Goal: Task Accomplishment & Management: Use online tool/utility

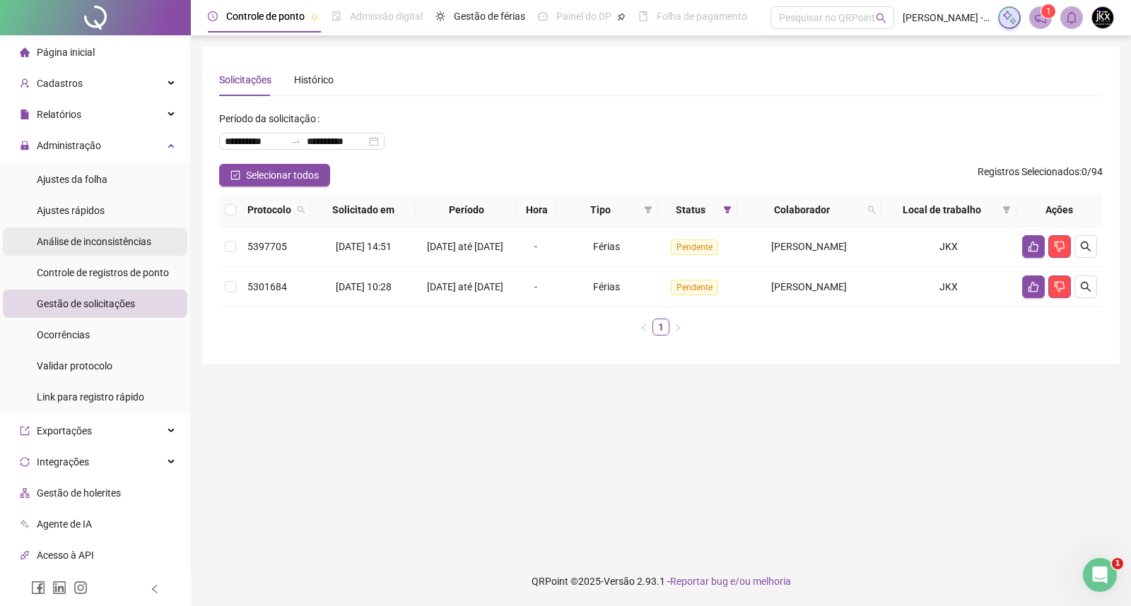
click at [74, 238] on span "Análise de inconsistências" at bounding box center [94, 241] width 115 height 11
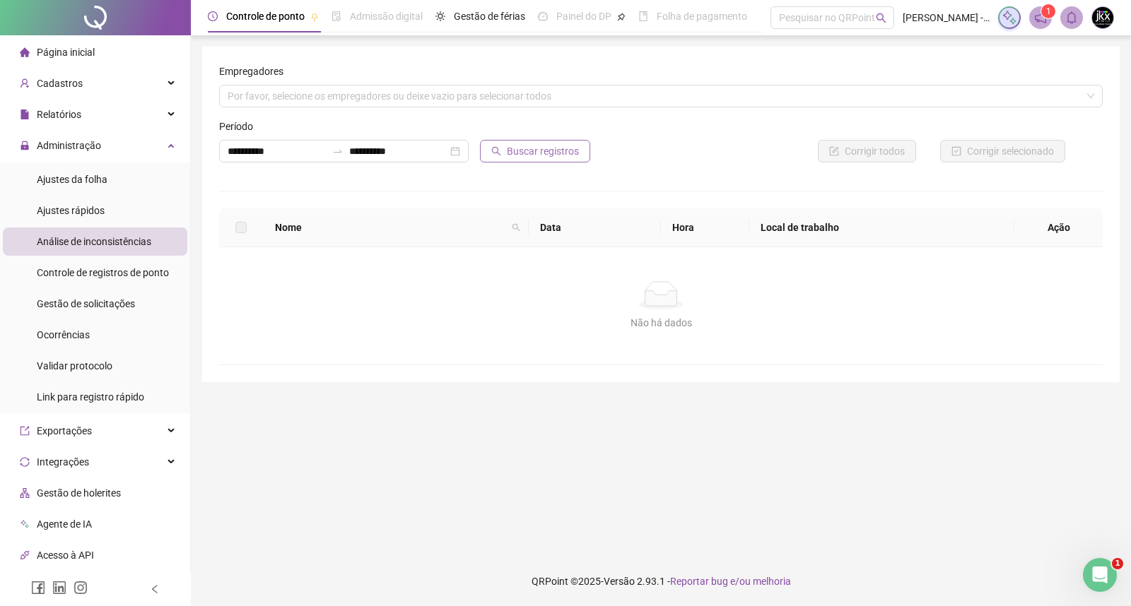
click at [503, 153] on button "Buscar registros" at bounding box center [535, 151] width 110 height 23
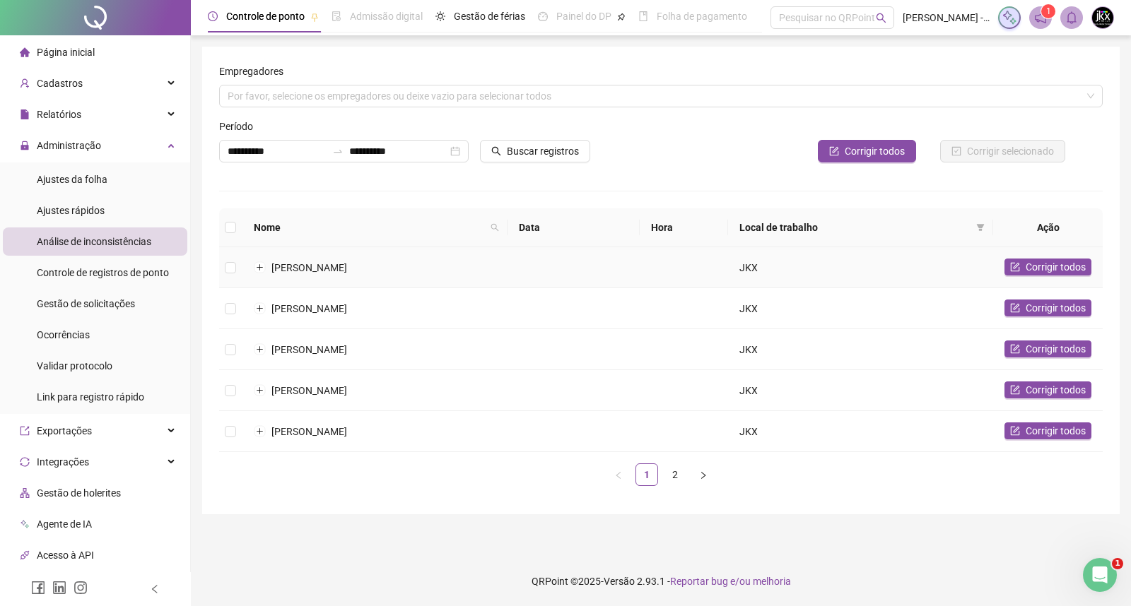
click at [743, 269] on td "JKX" at bounding box center [860, 267] width 265 height 41
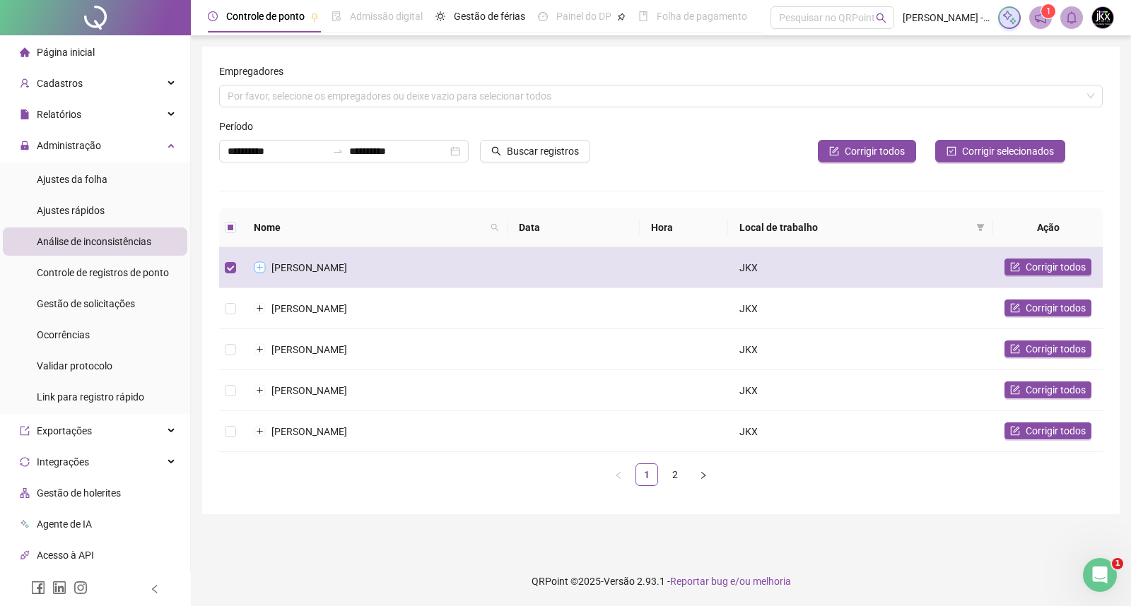
click at [258, 267] on button "Expandir linha" at bounding box center [259, 267] width 11 height 11
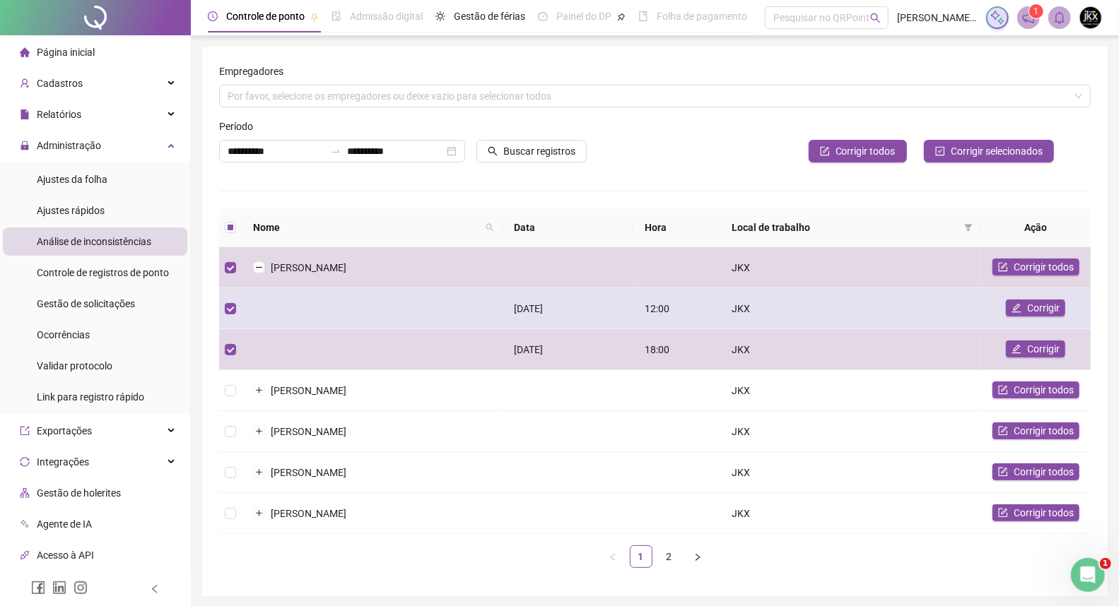
click at [543, 310] on div "[DATE]" at bounding box center [568, 309] width 108 height 16
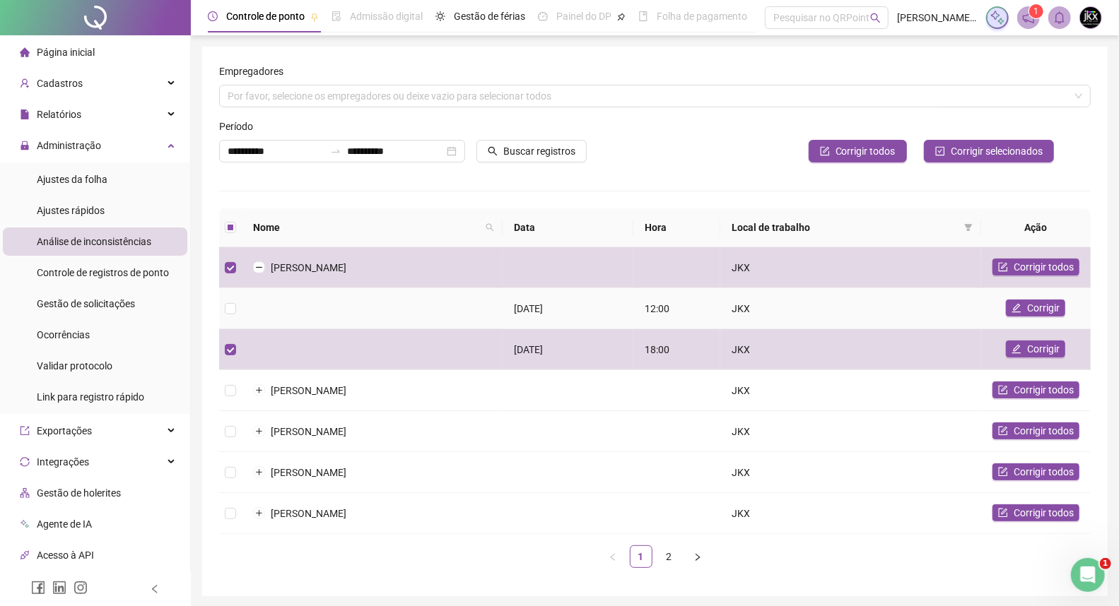
click at [543, 310] on div "[DATE]" at bounding box center [568, 309] width 108 height 16
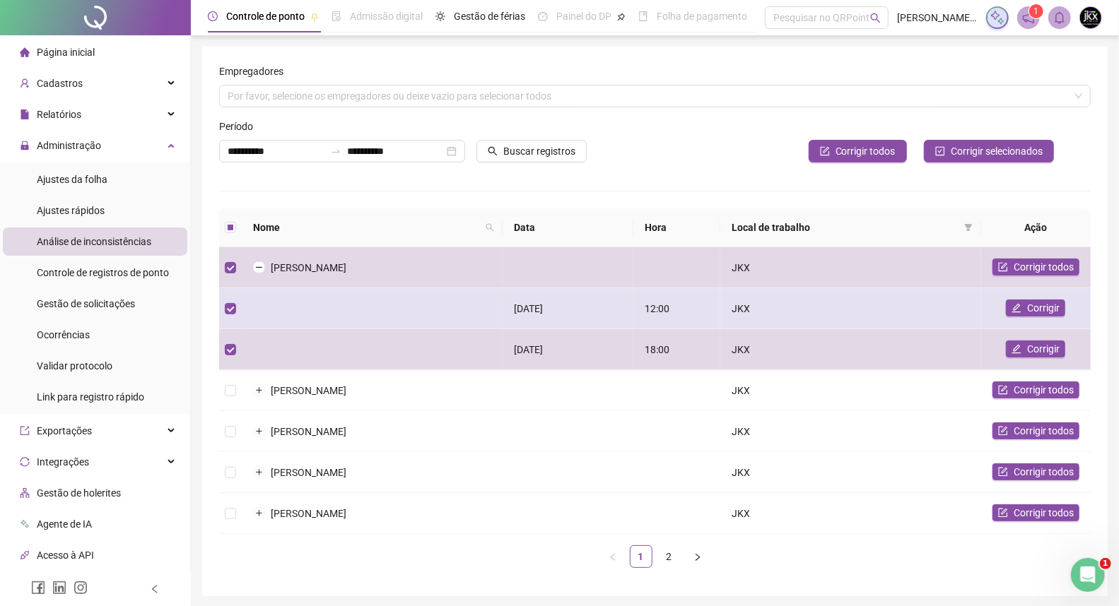
click at [543, 310] on div "[DATE]" at bounding box center [568, 309] width 108 height 16
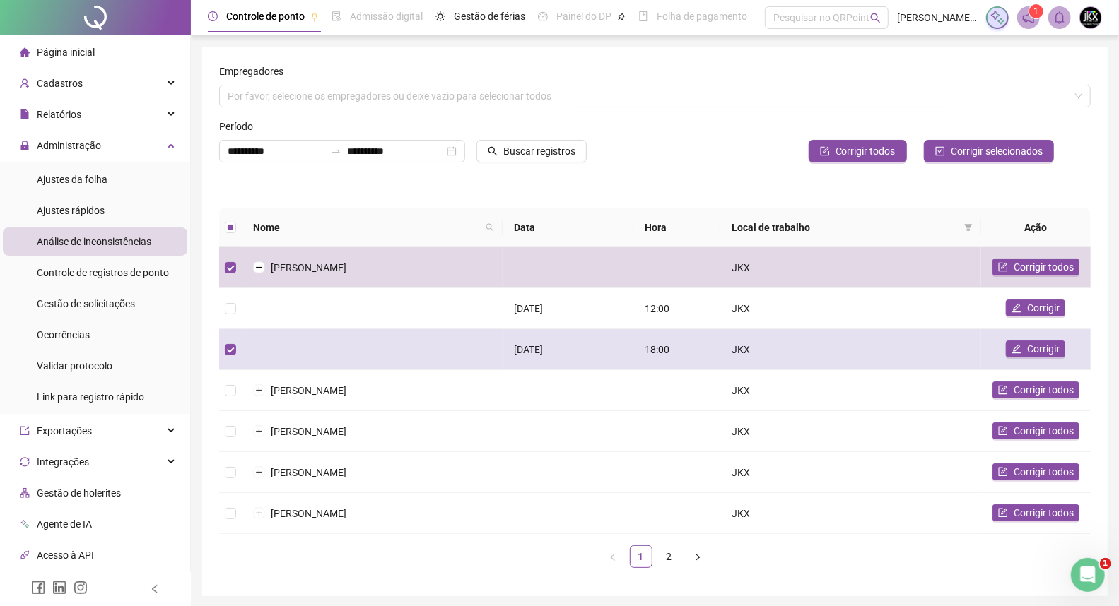
click at [327, 341] on td at bounding box center [372, 349] width 261 height 41
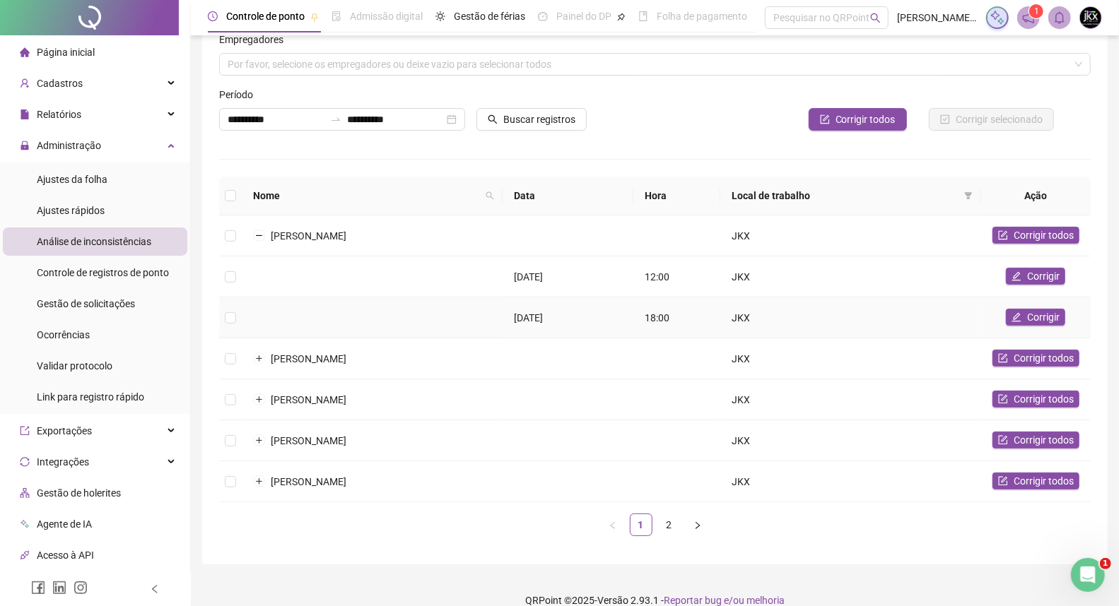
scroll to position [47, 0]
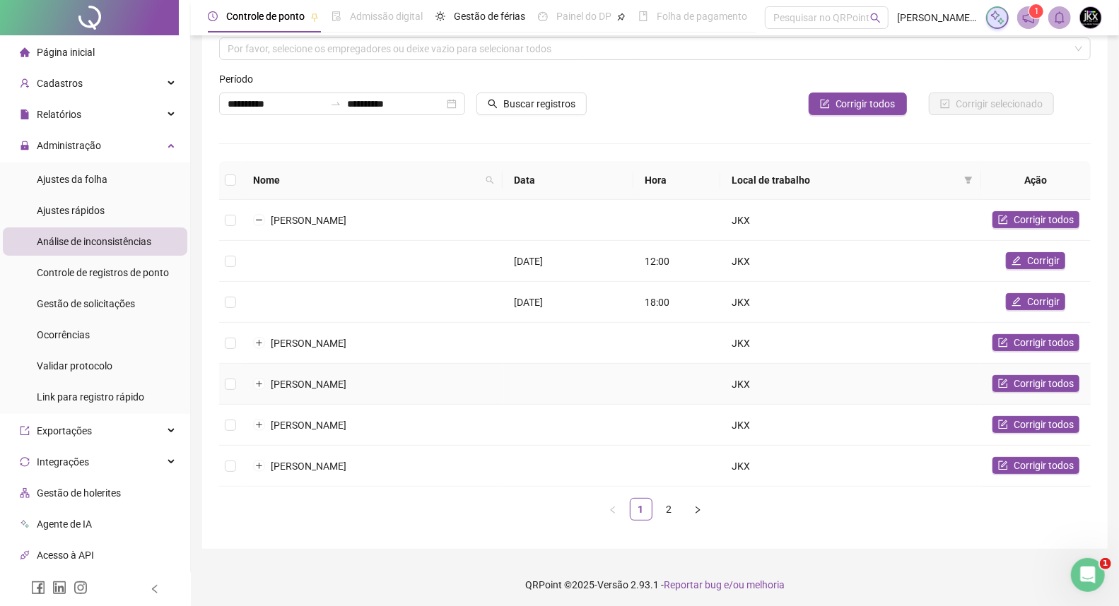
click at [546, 384] on td at bounding box center [568, 384] width 131 height 41
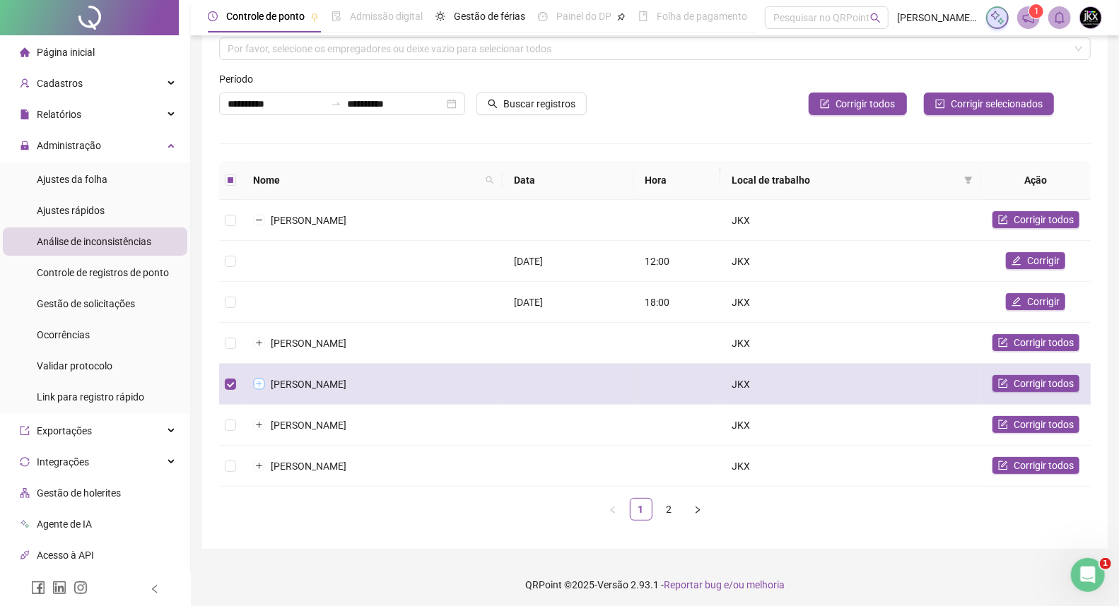
click at [257, 379] on button "Expandir linha" at bounding box center [259, 384] width 11 height 11
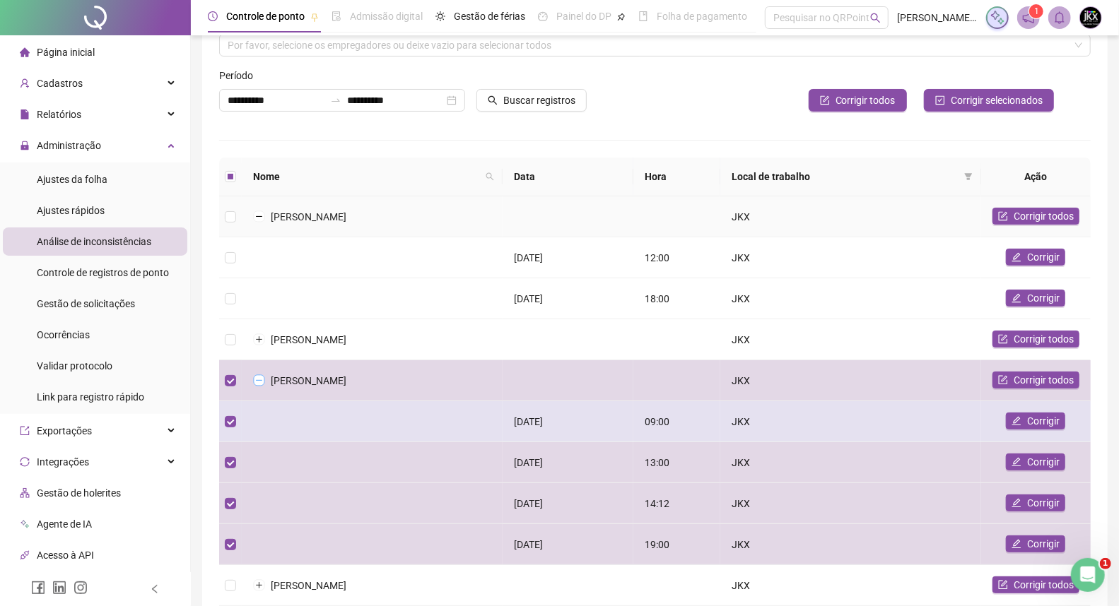
scroll to position [78, 0]
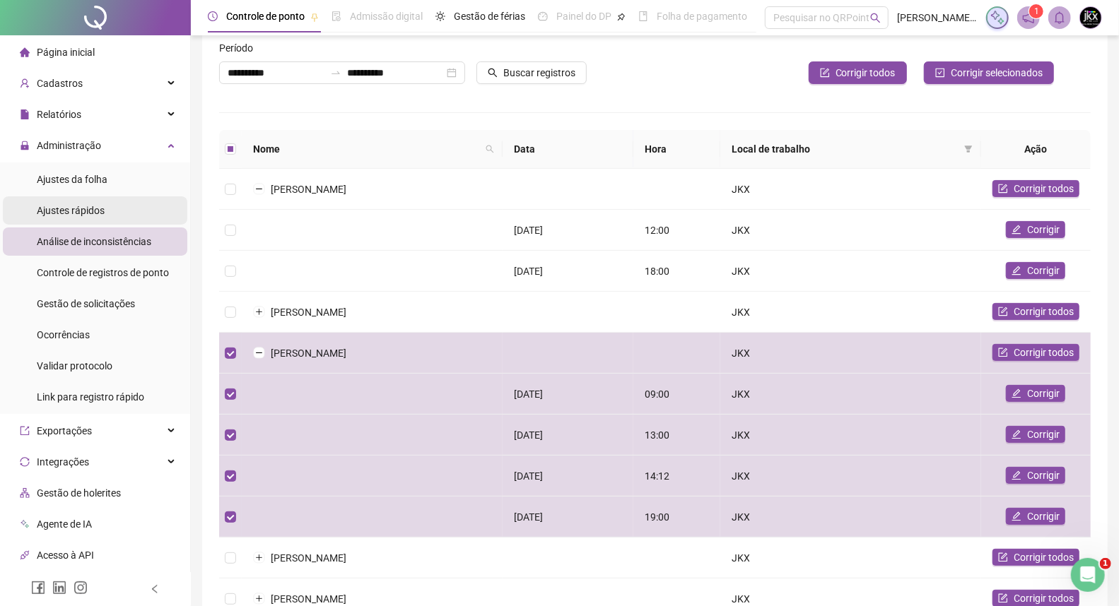
click at [59, 212] on span "Ajustes rápidos" at bounding box center [71, 210] width 68 height 11
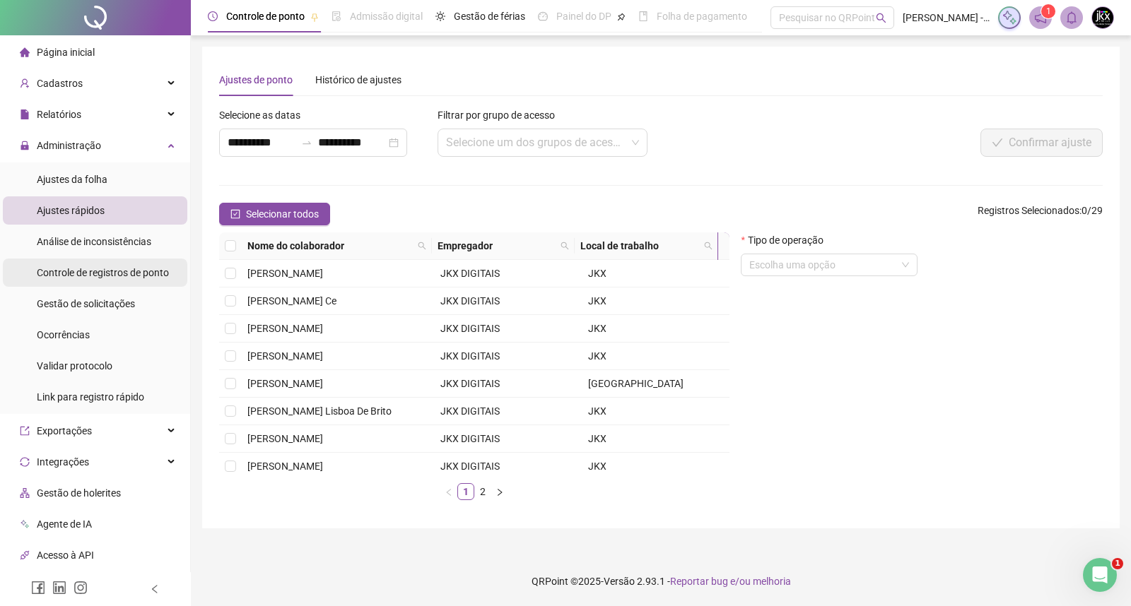
click at [68, 269] on span "Controle de registros de ponto" at bounding box center [103, 272] width 132 height 11
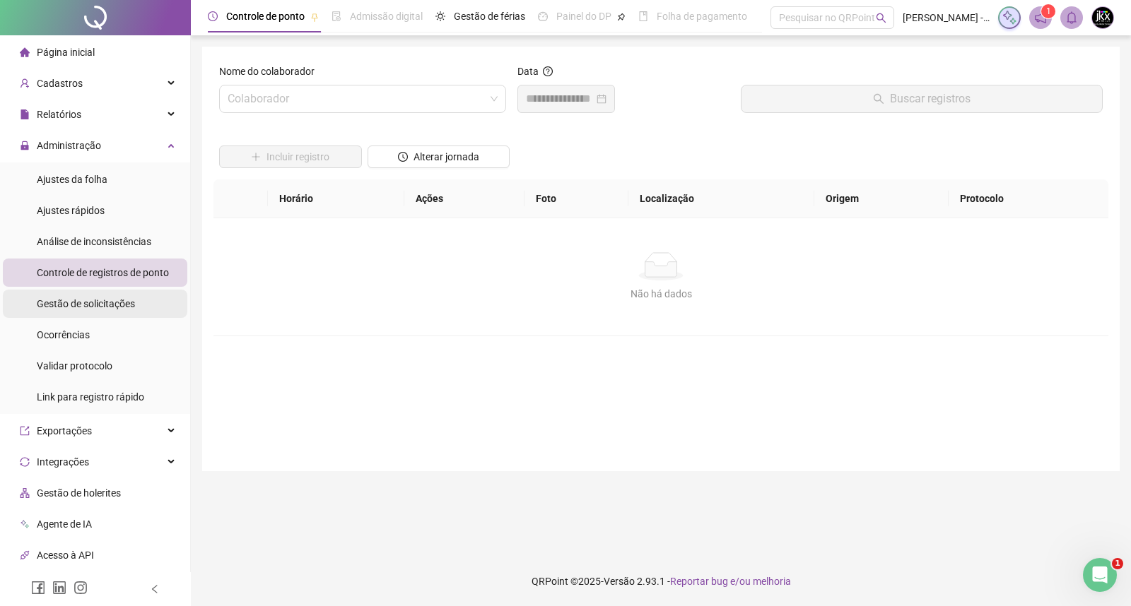
click at [74, 300] on span "Gestão de solicitações" at bounding box center [86, 303] width 98 height 11
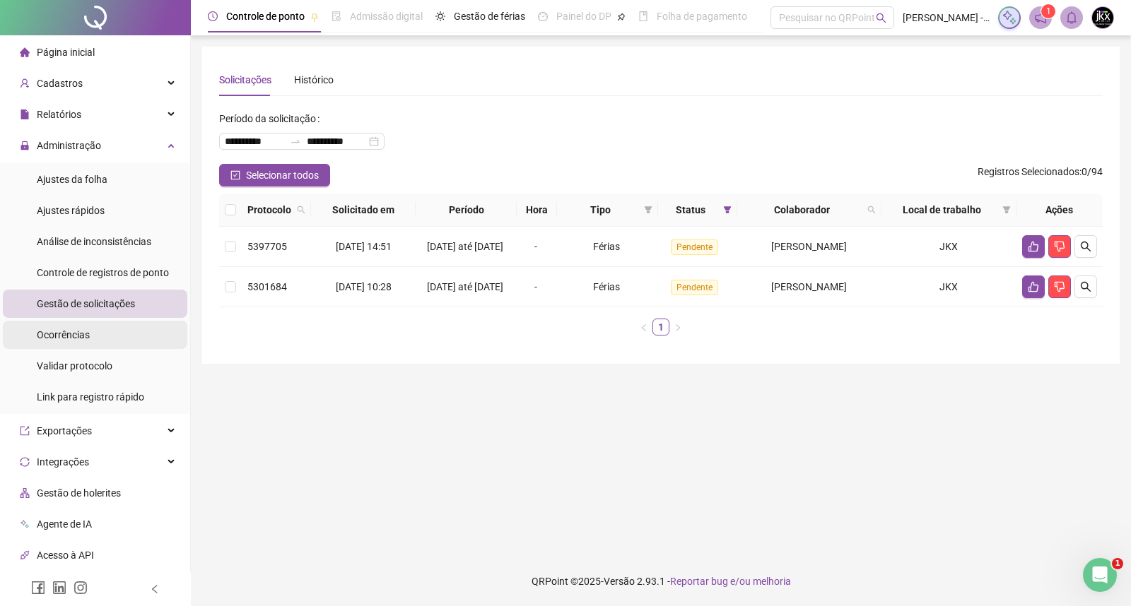
click at [79, 327] on div "Ocorrências" at bounding box center [63, 335] width 53 height 28
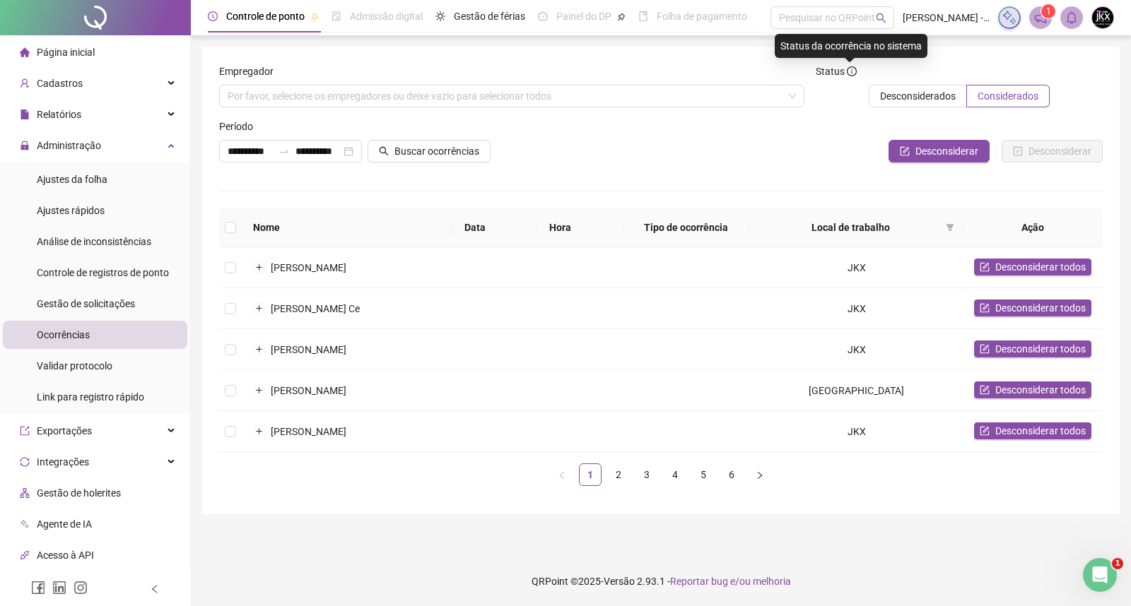
click at [847, 72] on icon "info-circle" at bounding box center [852, 71] width 10 height 10
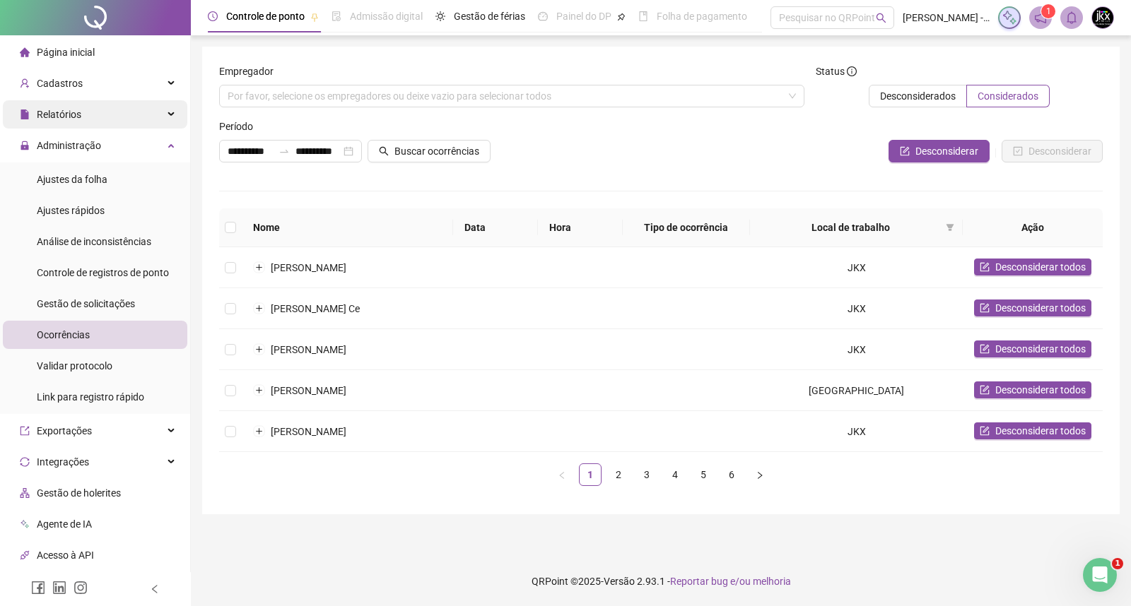
click at [88, 114] on div "Relatórios" at bounding box center [95, 114] width 184 height 28
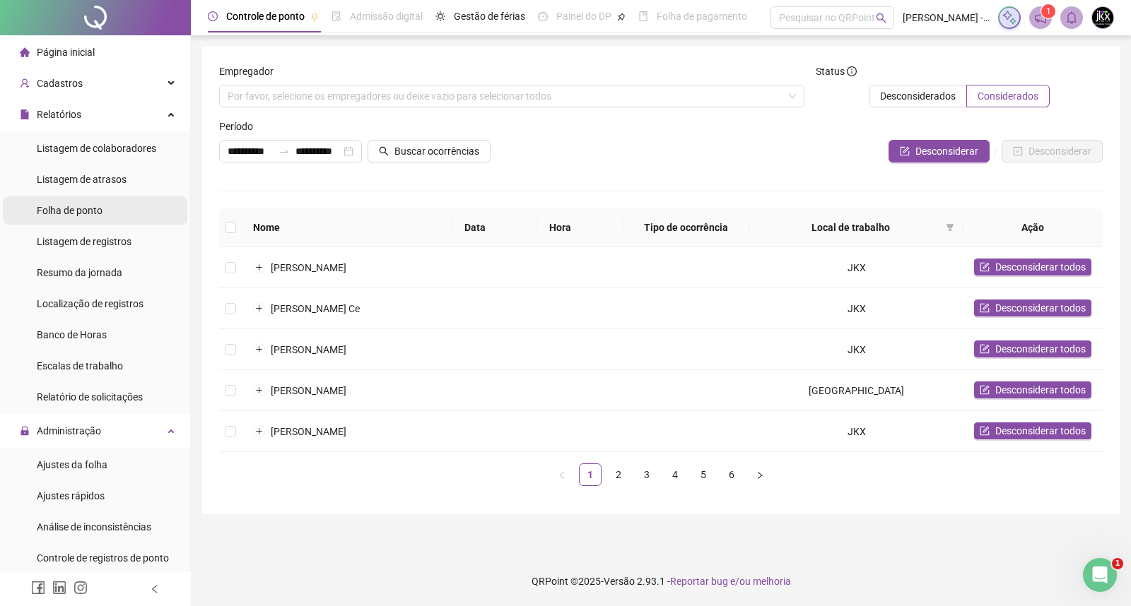
click at [83, 210] on span "Folha de ponto" at bounding box center [70, 210] width 66 height 11
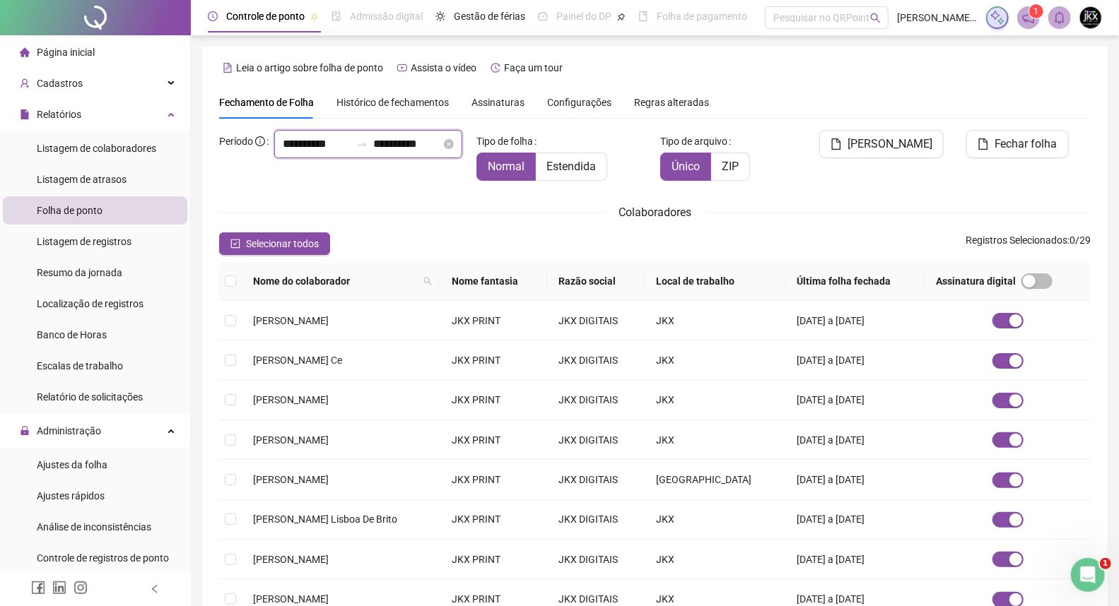
click at [283, 153] on input "**********" at bounding box center [317, 144] width 68 height 17
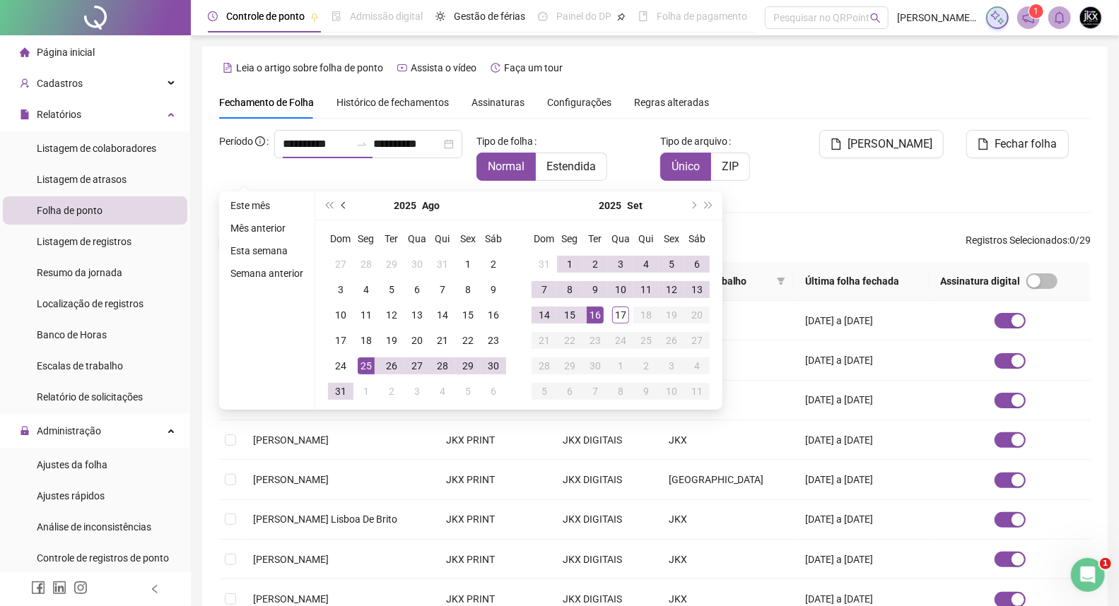
click at [342, 204] on span "prev-year" at bounding box center [344, 205] width 7 height 7
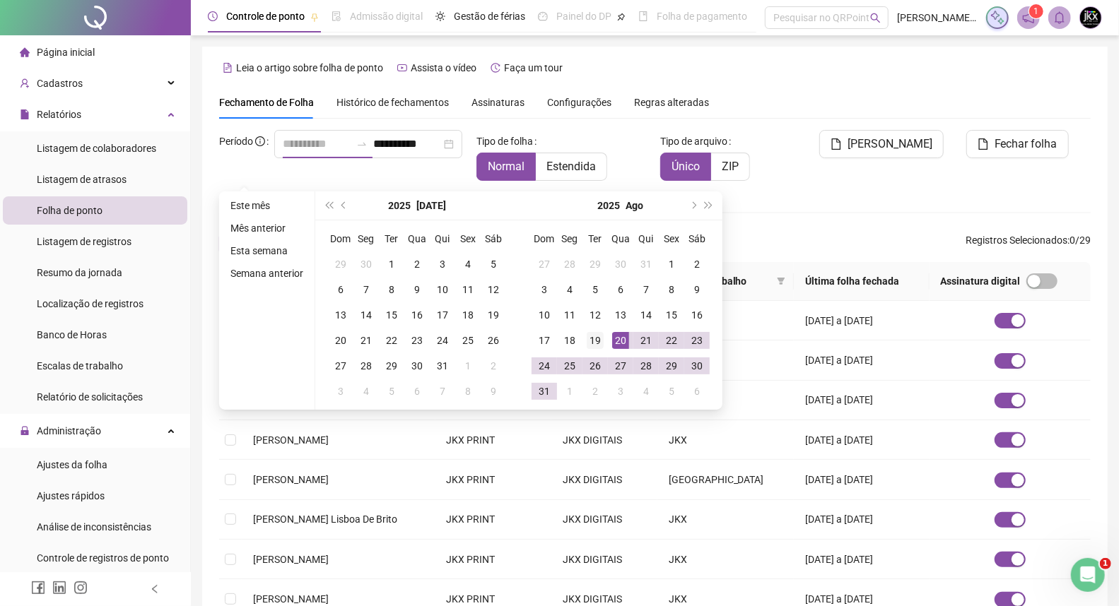
type input "**********"
click at [596, 342] on div "19" at bounding box center [595, 340] width 17 height 17
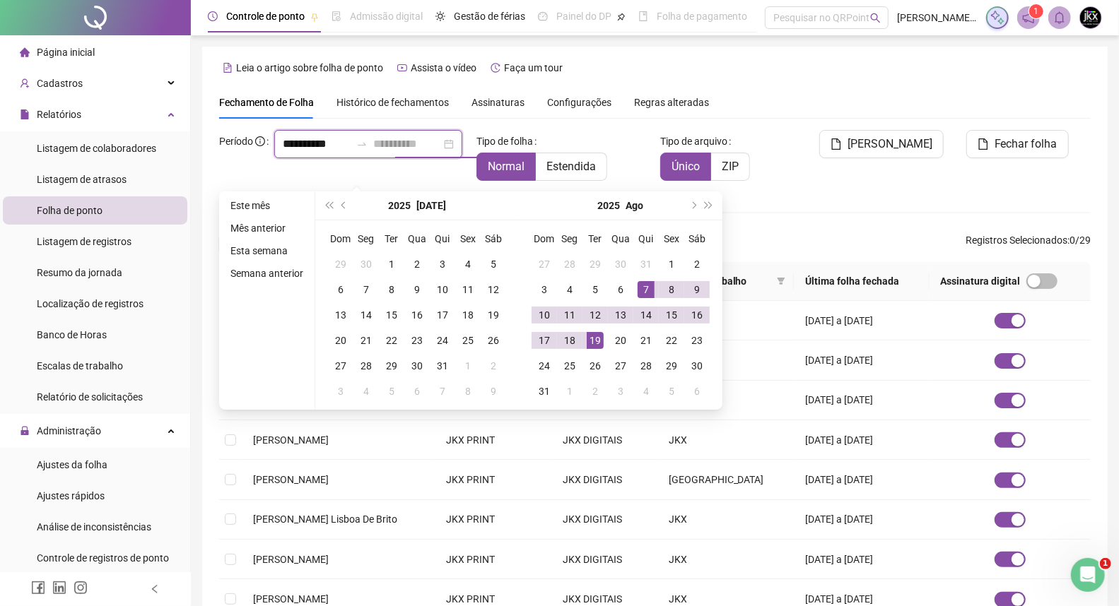
type input "**********"
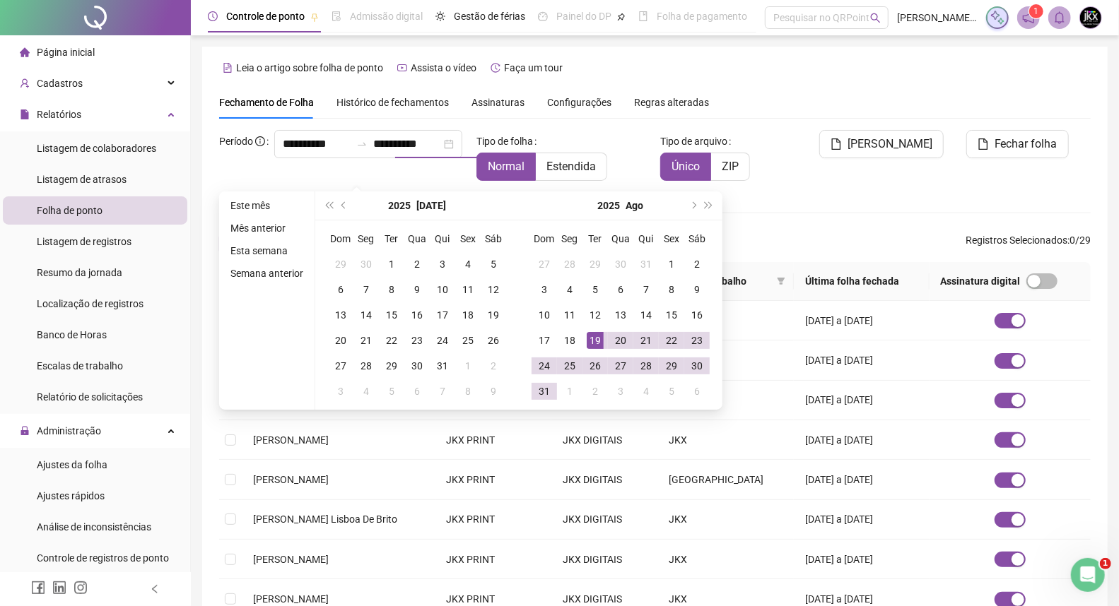
click at [801, 209] on div "Colaboradores" at bounding box center [654, 213] width 871 height 18
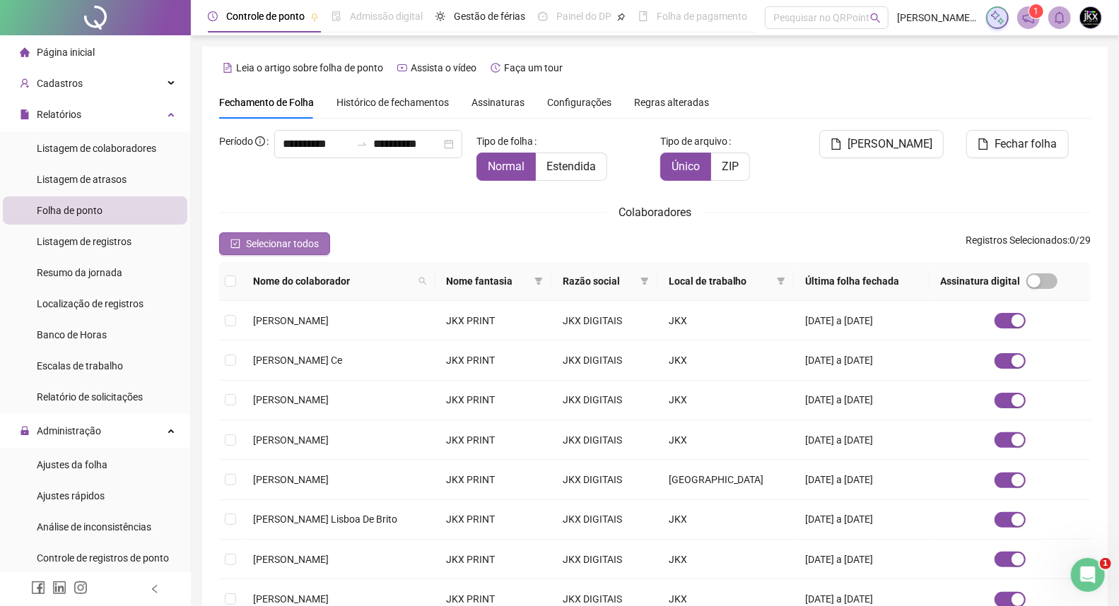
click at [314, 246] on span "Selecionar todos" at bounding box center [282, 244] width 73 height 16
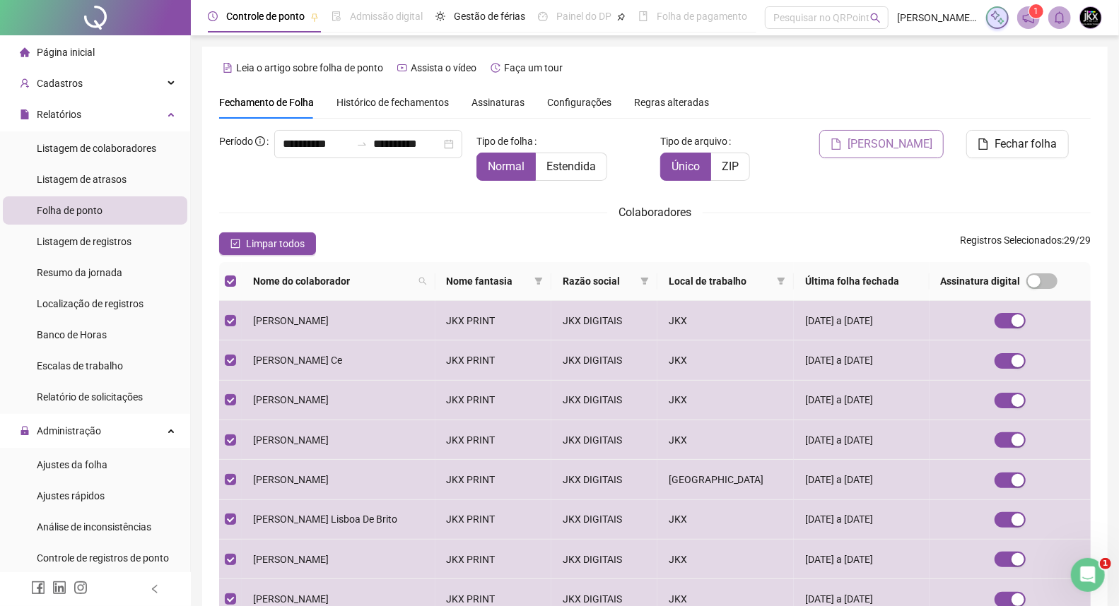
click at [915, 143] on span "[PERSON_NAME]" at bounding box center [889, 144] width 85 height 17
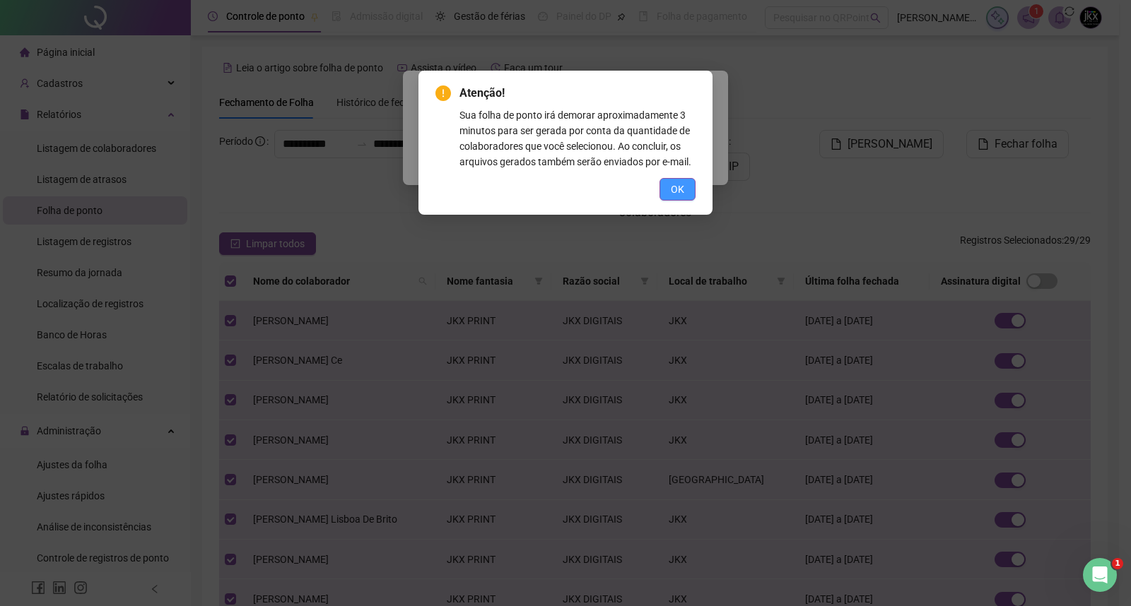
click at [669, 181] on button "OK" at bounding box center [677, 189] width 36 height 23
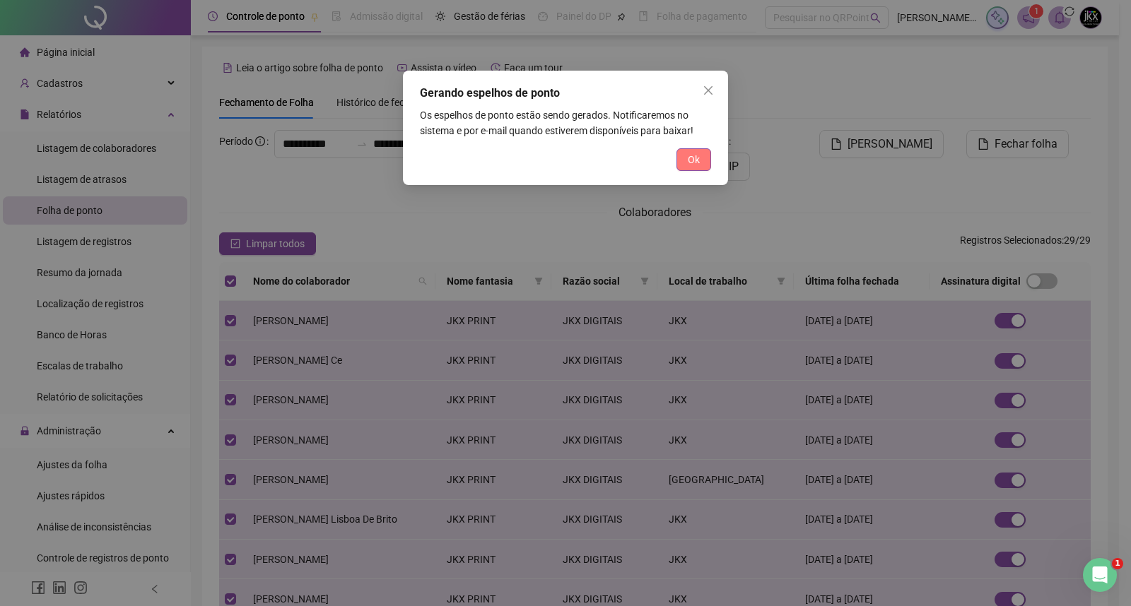
click at [686, 163] on button "Ok" at bounding box center [693, 159] width 35 height 23
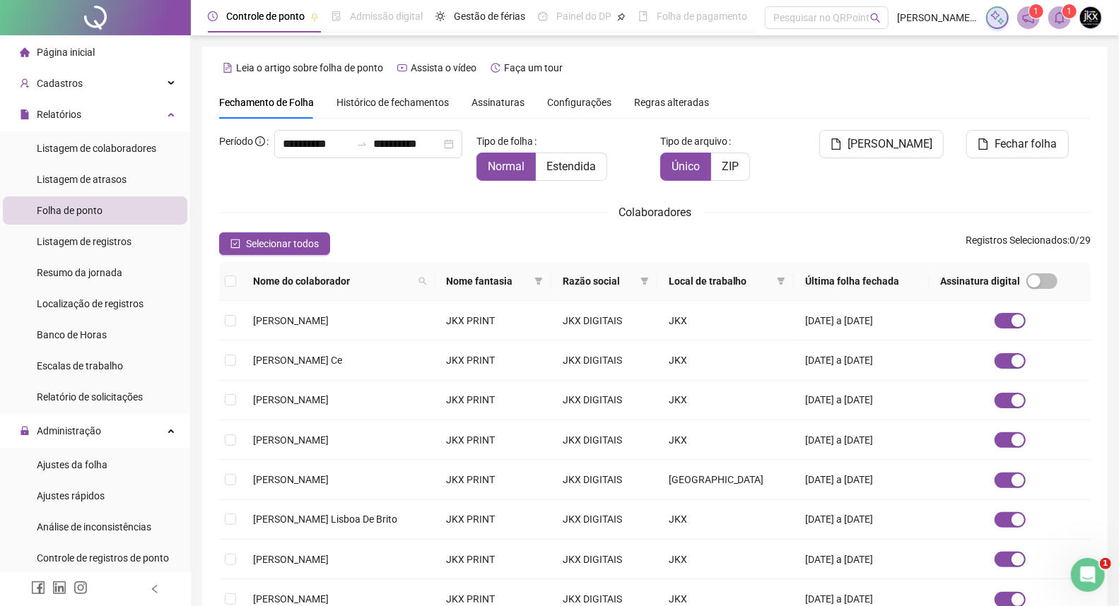
click at [1062, 22] on icon "bell" at bounding box center [1059, 17] width 13 height 13
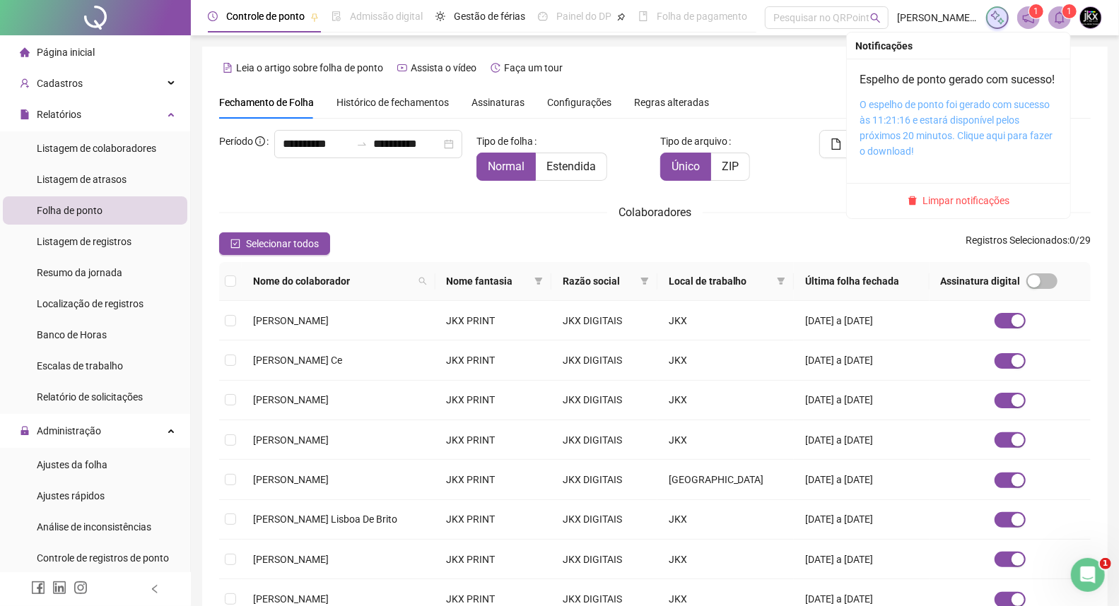
click at [951, 121] on link "O espelho de ponto foi gerado com sucesso às 11:21:16 e estará disponível pelos…" at bounding box center [955, 128] width 193 height 58
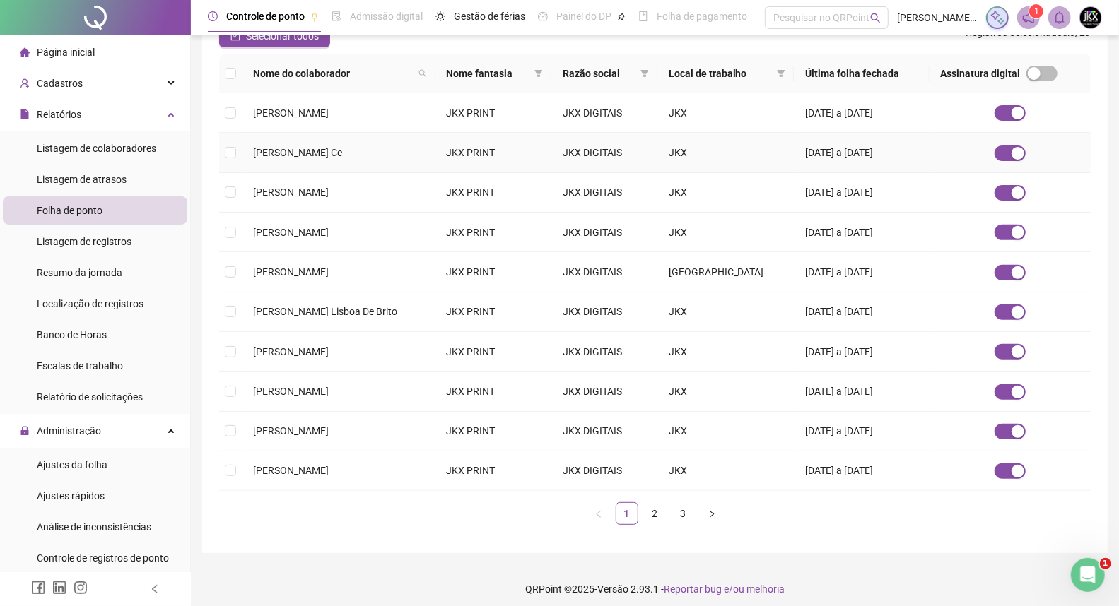
scroll to position [221, 0]
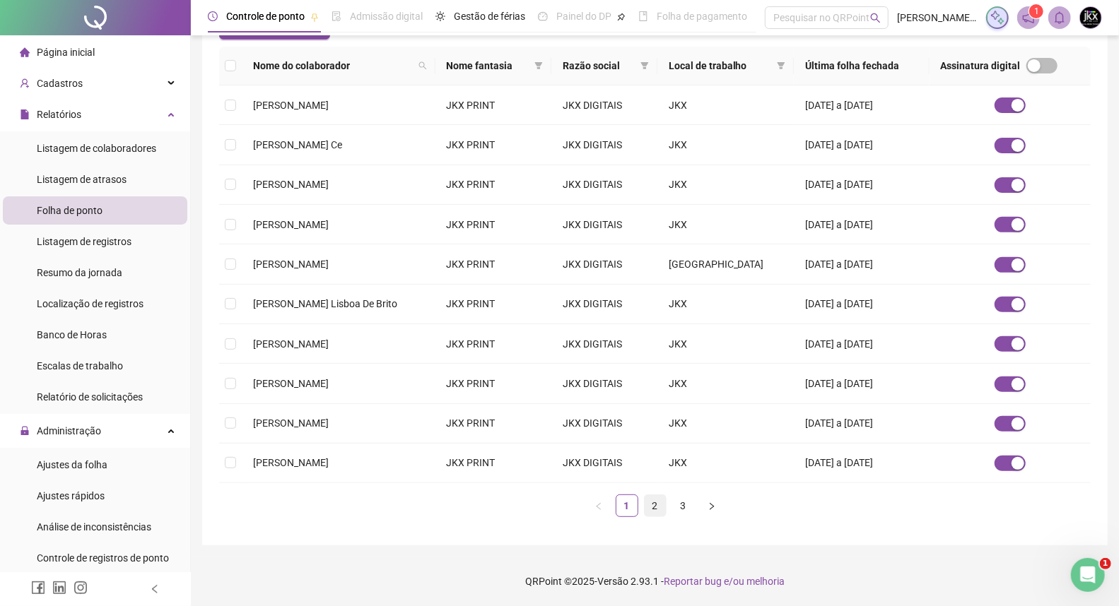
click at [649, 510] on link "2" at bounding box center [655, 505] width 21 height 21
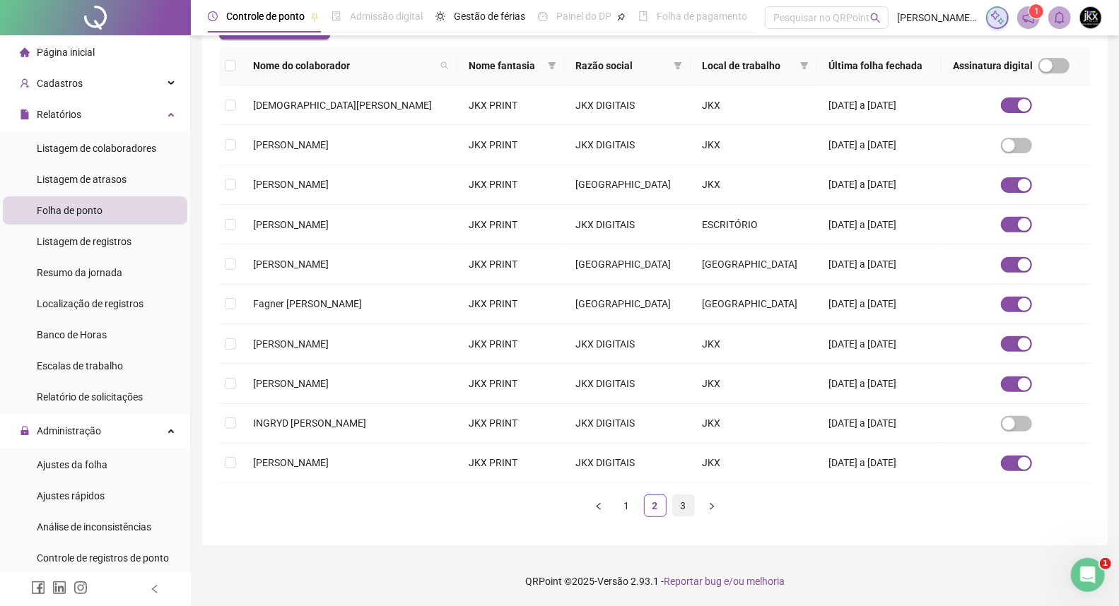
click at [676, 505] on link "3" at bounding box center [683, 505] width 21 height 21
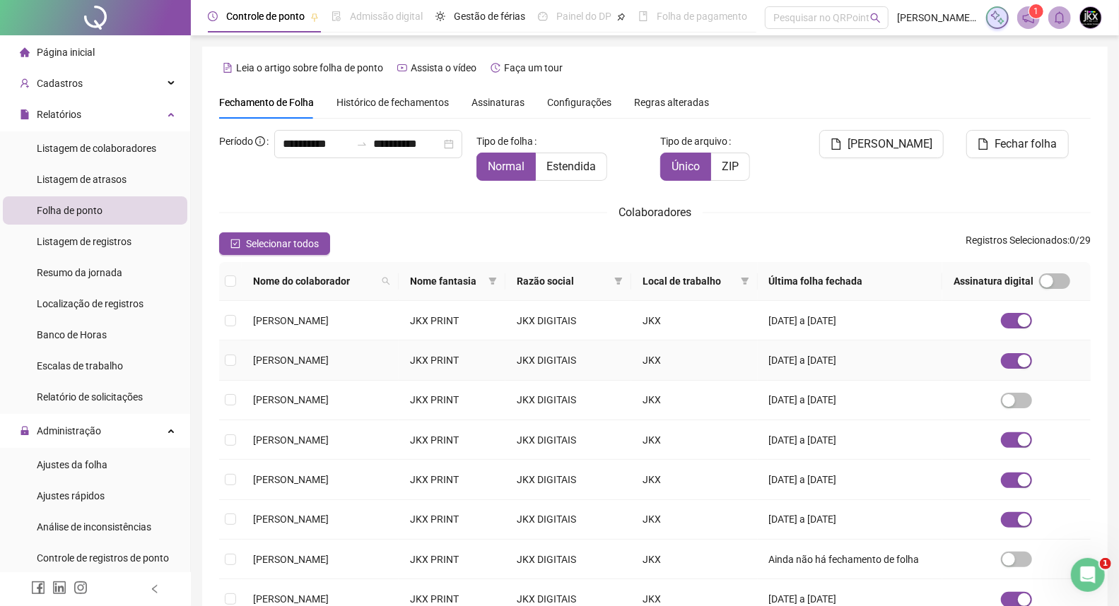
click at [329, 360] on span "[PERSON_NAME]" at bounding box center [291, 360] width 76 height 11
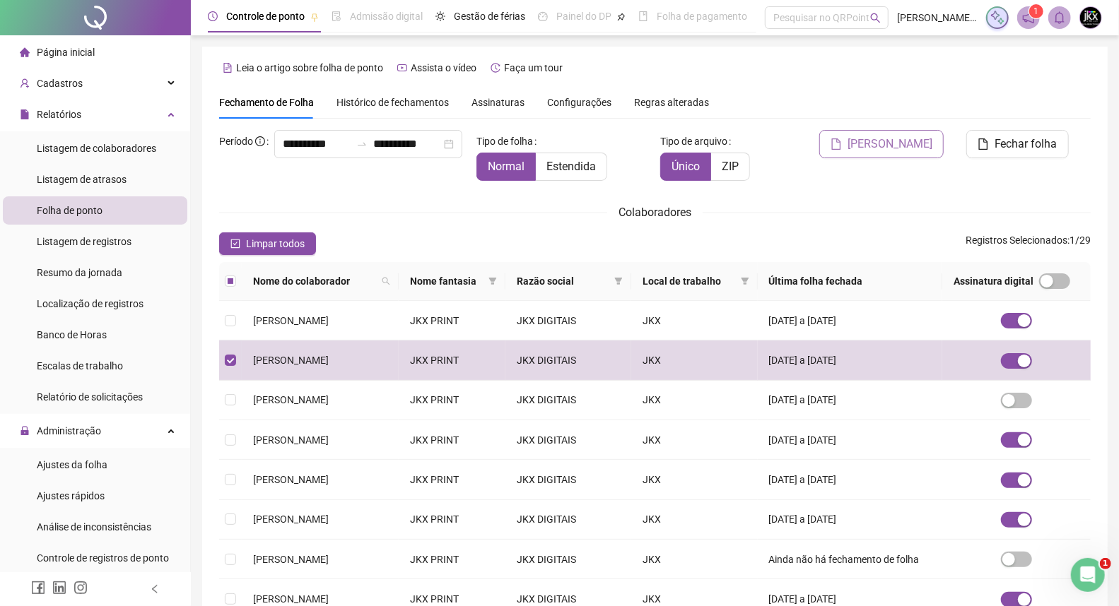
click at [915, 146] on span "[PERSON_NAME]" at bounding box center [889, 144] width 85 height 17
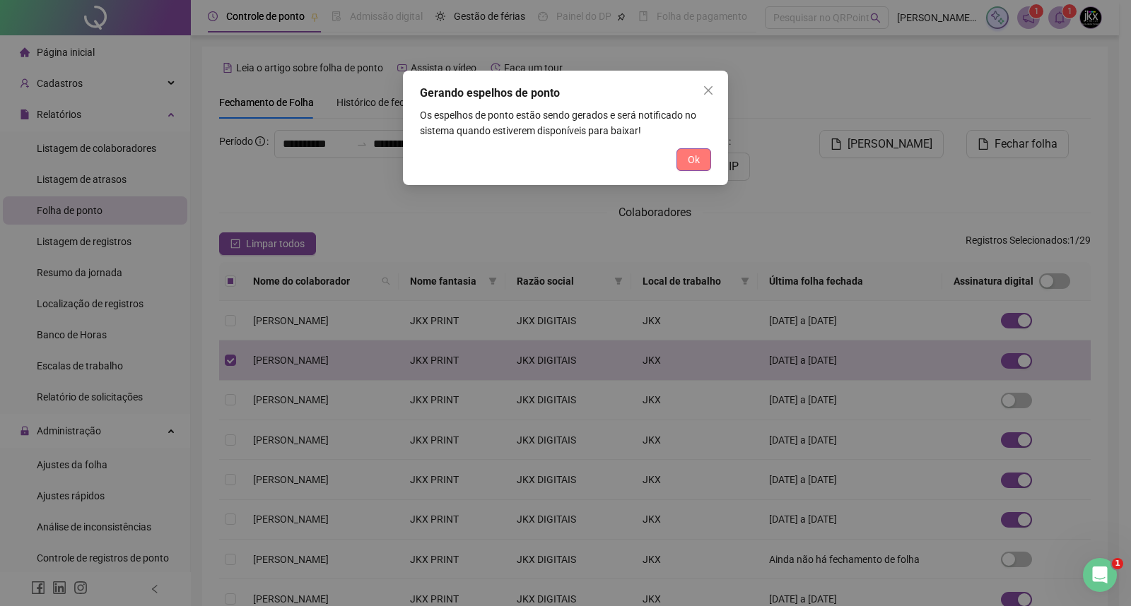
click at [698, 151] on button "Ok" at bounding box center [693, 159] width 35 height 23
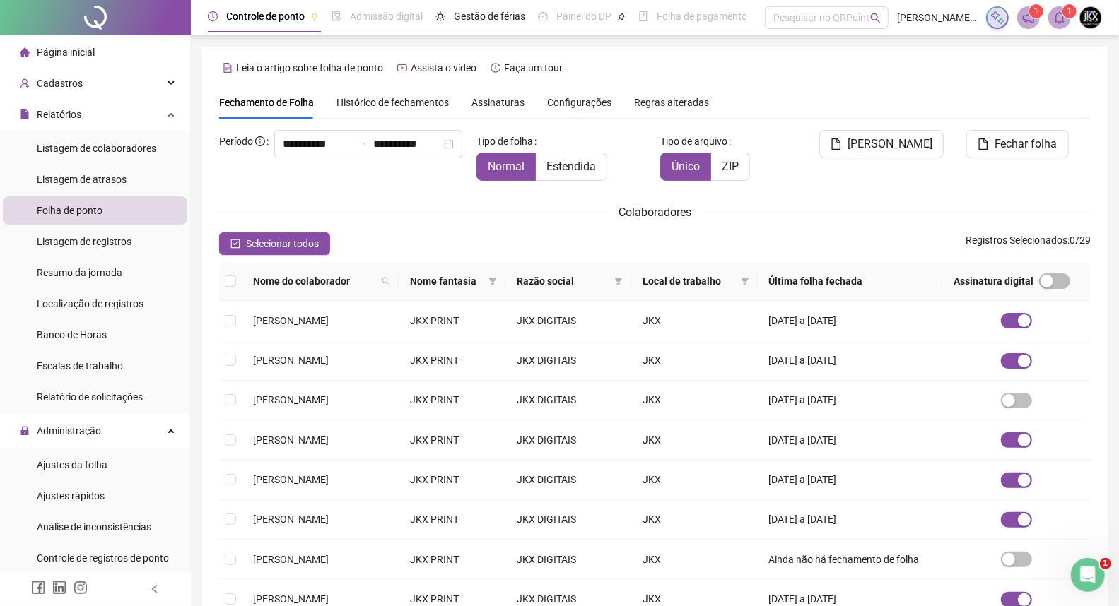
click at [1055, 12] on icon "bell" at bounding box center [1059, 17] width 13 height 13
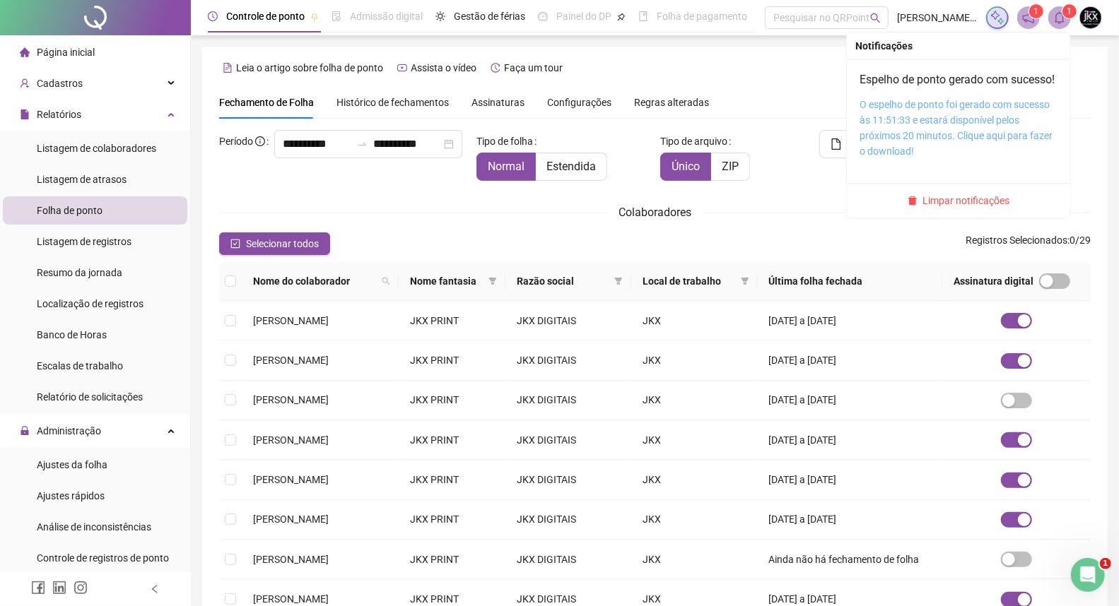
click at [892, 131] on link "O espelho de ponto foi gerado com sucesso às 11:51:33 e estará disponível pelos…" at bounding box center [955, 128] width 193 height 58
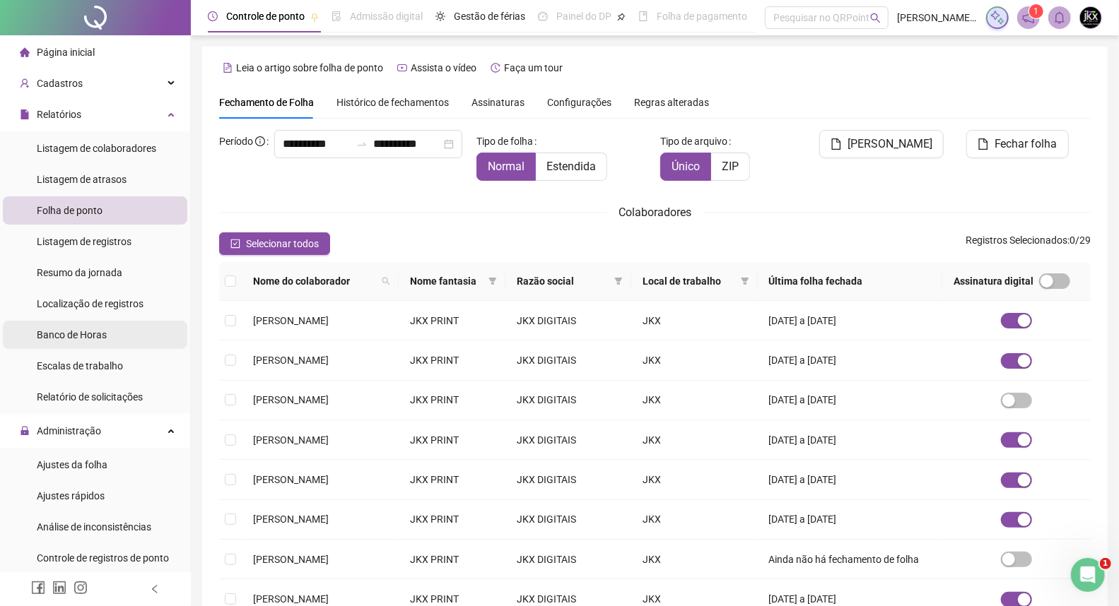
click at [64, 334] on span "Banco de Horas" at bounding box center [72, 334] width 70 height 11
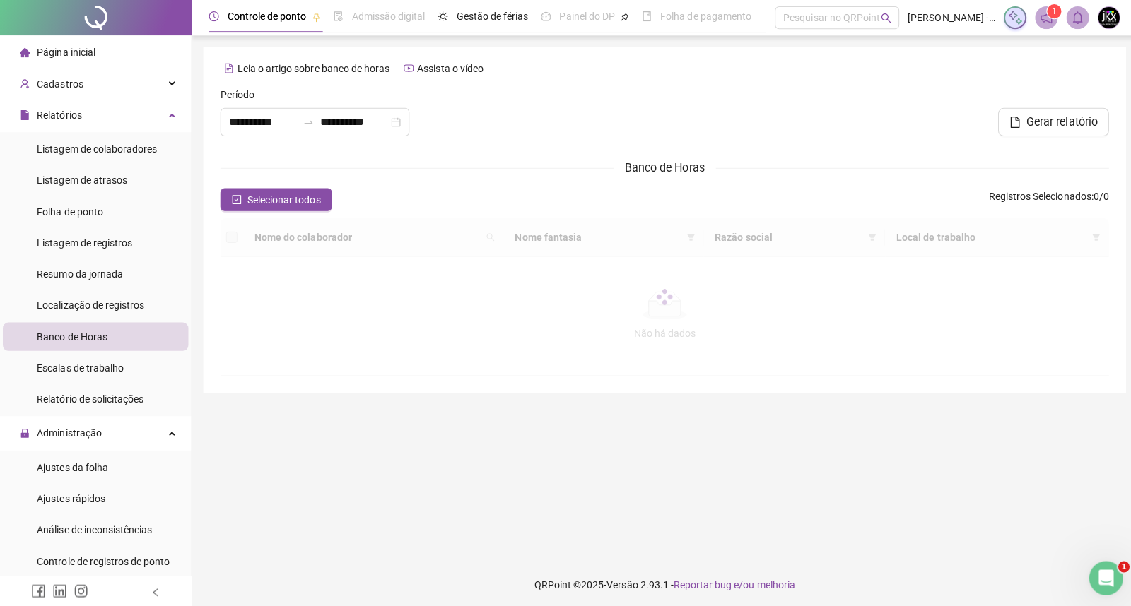
type input "**********"
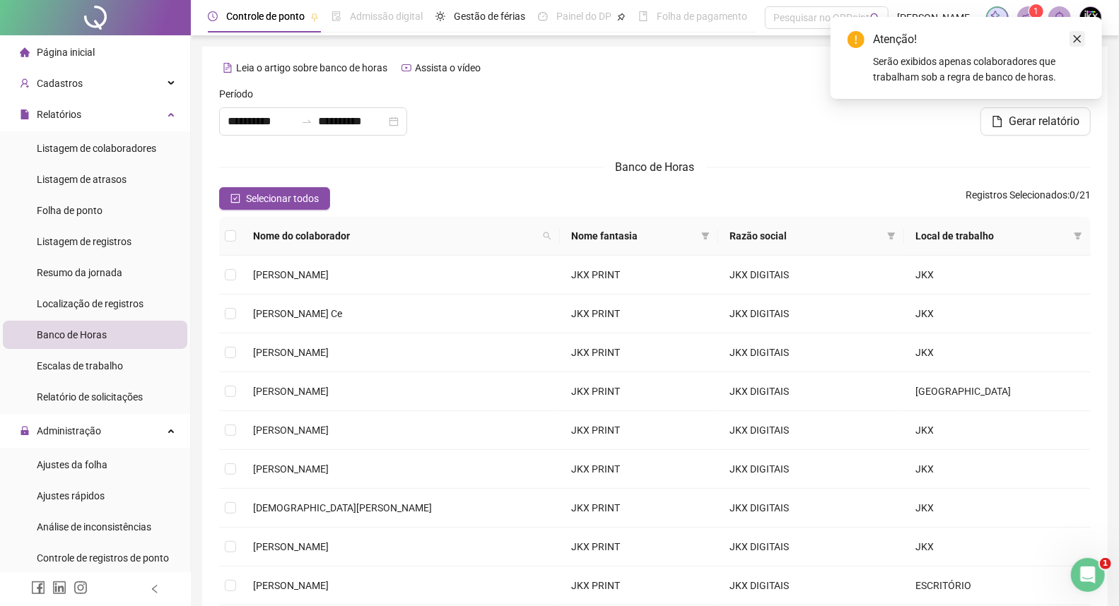
click at [1076, 37] on icon "close" at bounding box center [1078, 39] width 8 height 8
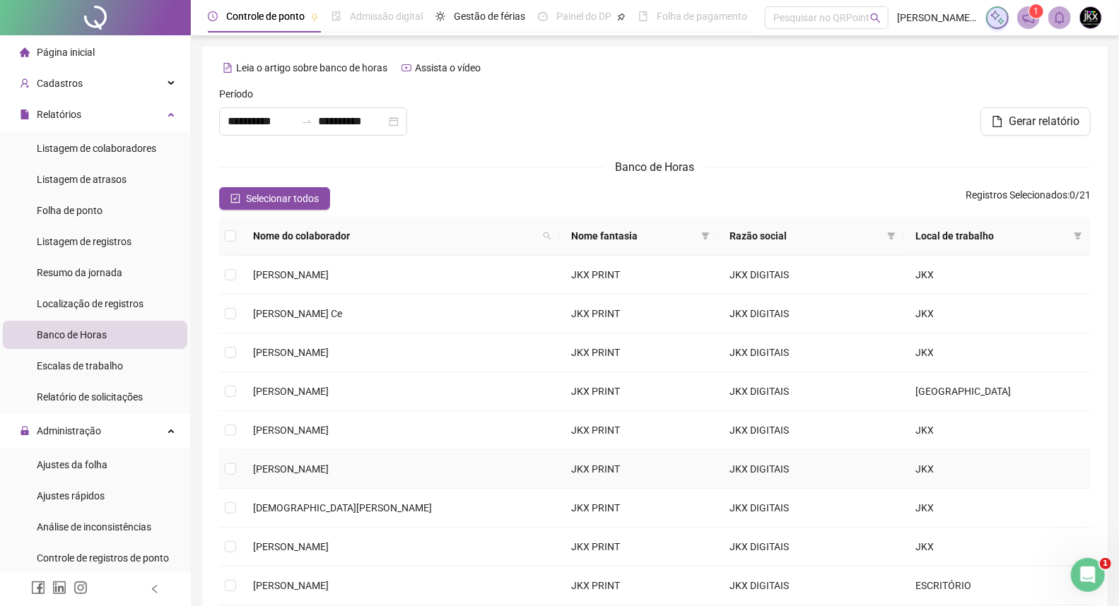
click at [301, 471] on span "[PERSON_NAME]" at bounding box center [291, 469] width 76 height 11
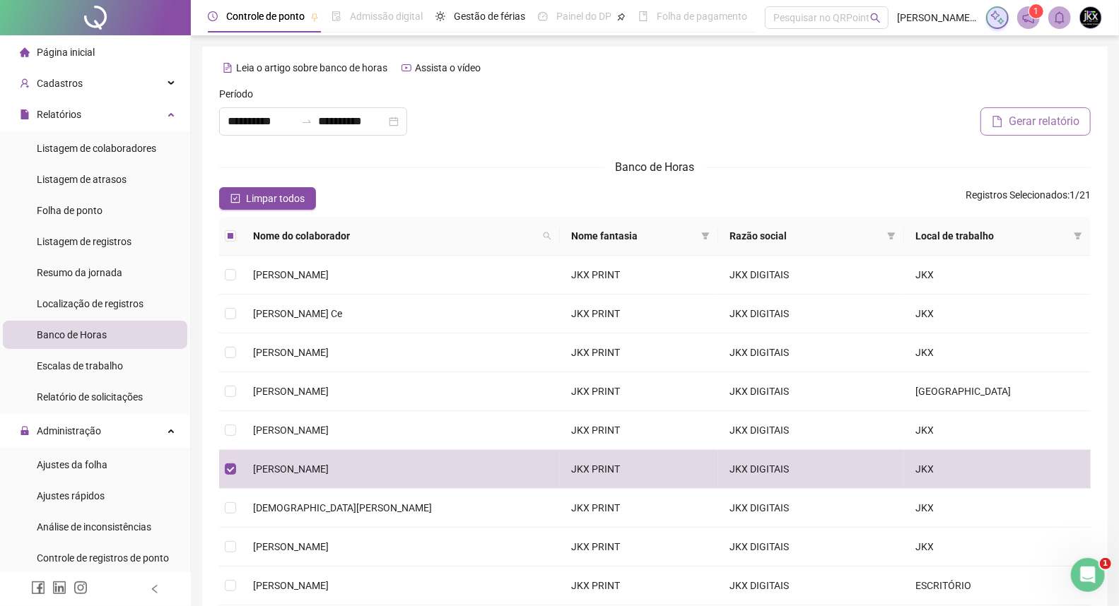
click at [1032, 124] on span "Gerar relatório" at bounding box center [1044, 121] width 71 height 17
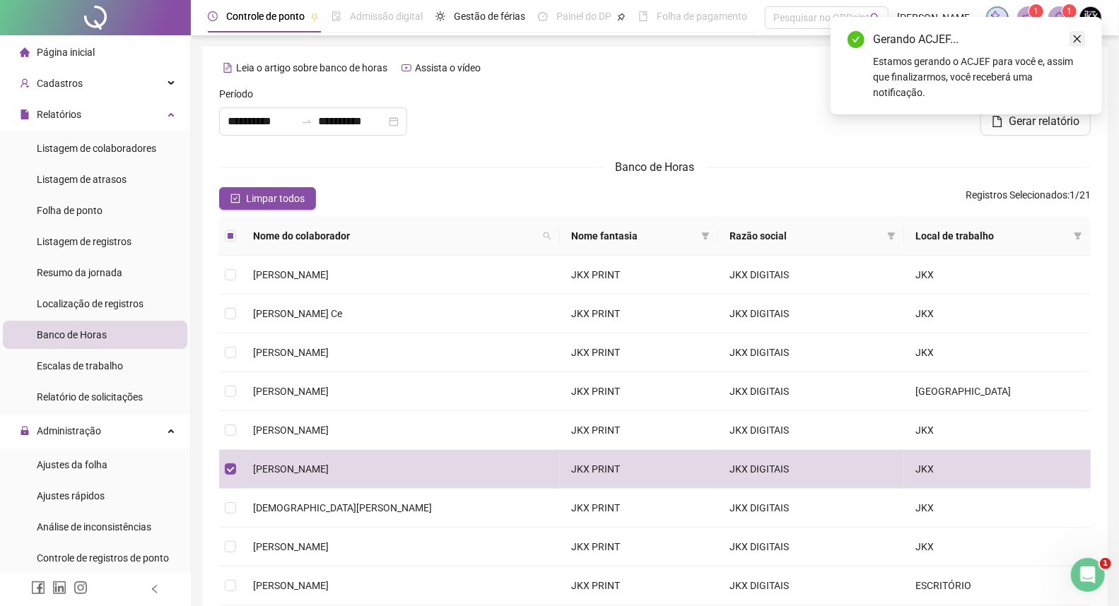
click at [1076, 37] on icon "close" at bounding box center [1077, 39] width 10 height 10
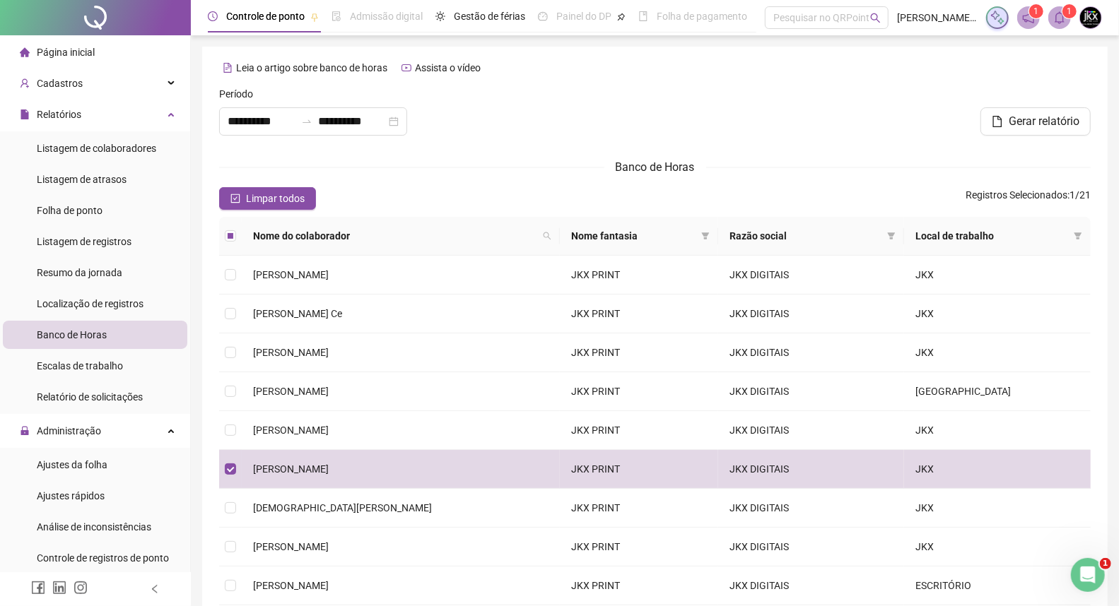
click at [1057, 11] on icon "bell" at bounding box center [1059, 17] width 13 height 13
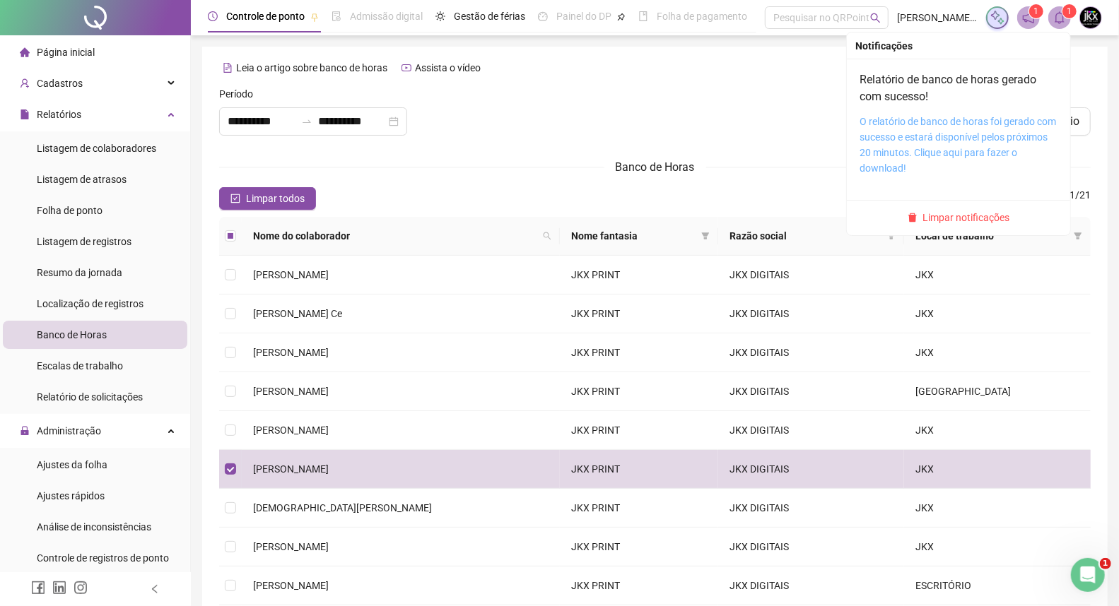
click at [920, 131] on link "O relatório de banco de horas foi gerado com sucesso e estará disponível pelos …" at bounding box center [957, 145] width 196 height 58
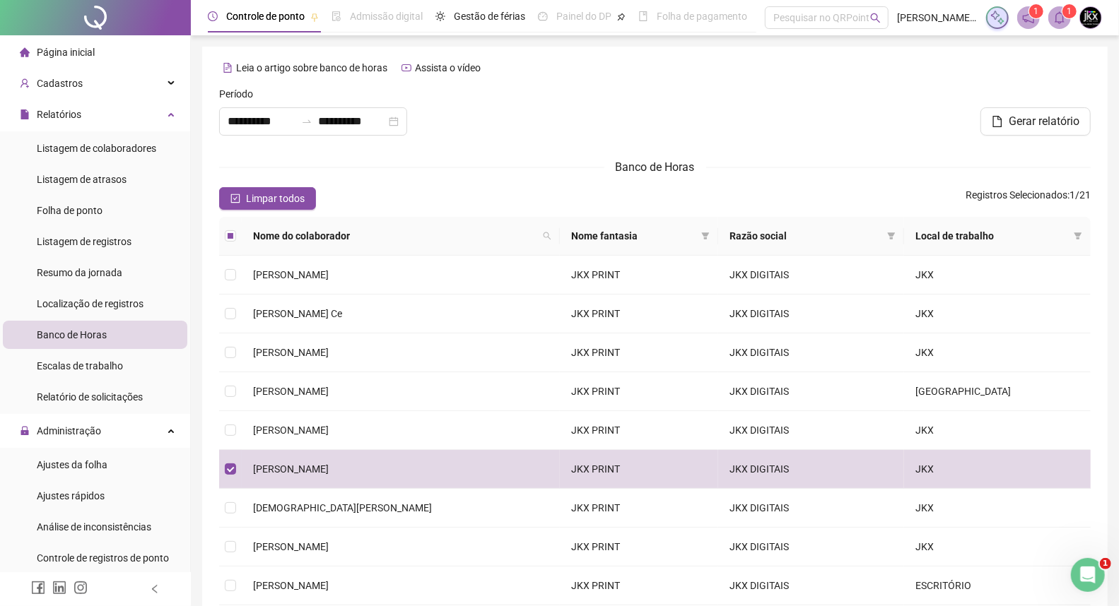
click at [370, 177] on form "**********" at bounding box center [654, 388] width 871 height 604
click at [370, 187] on div "Limpar todos Registros Selecionados : 1 / 21" at bounding box center [654, 198] width 871 height 23
